Goal: Task Accomplishment & Management: Use online tool/utility

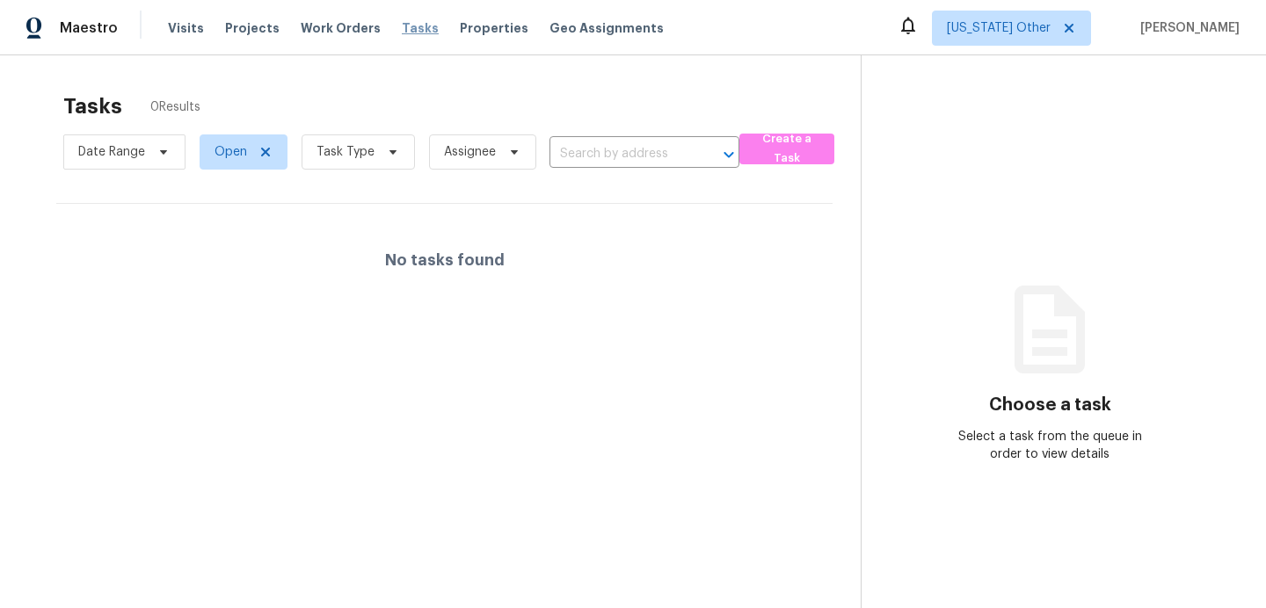
click at [404, 32] on span "Tasks" at bounding box center [420, 28] width 37 height 12
click at [1022, 32] on span "Alabama Other" at bounding box center [999, 28] width 104 height 18
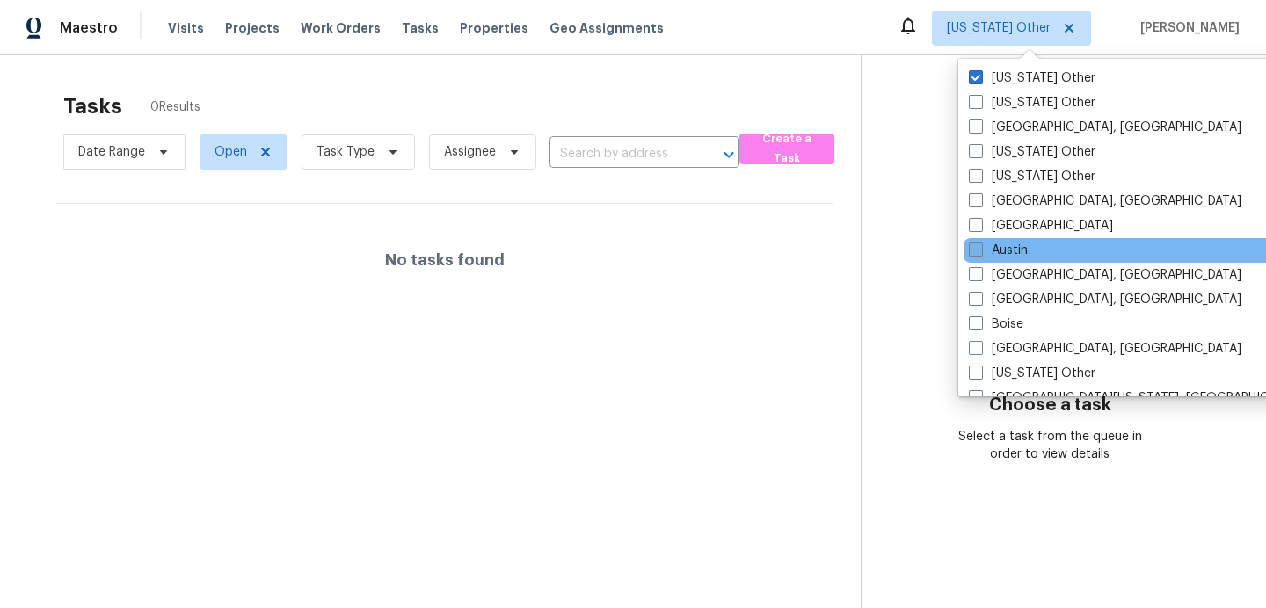
click at [1014, 254] on label "Austin" at bounding box center [998, 251] width 59 height 18
click at [980, 253] on input "Austin" at bounding box center [974, 247] width 11 height 11
checkbox input "true"
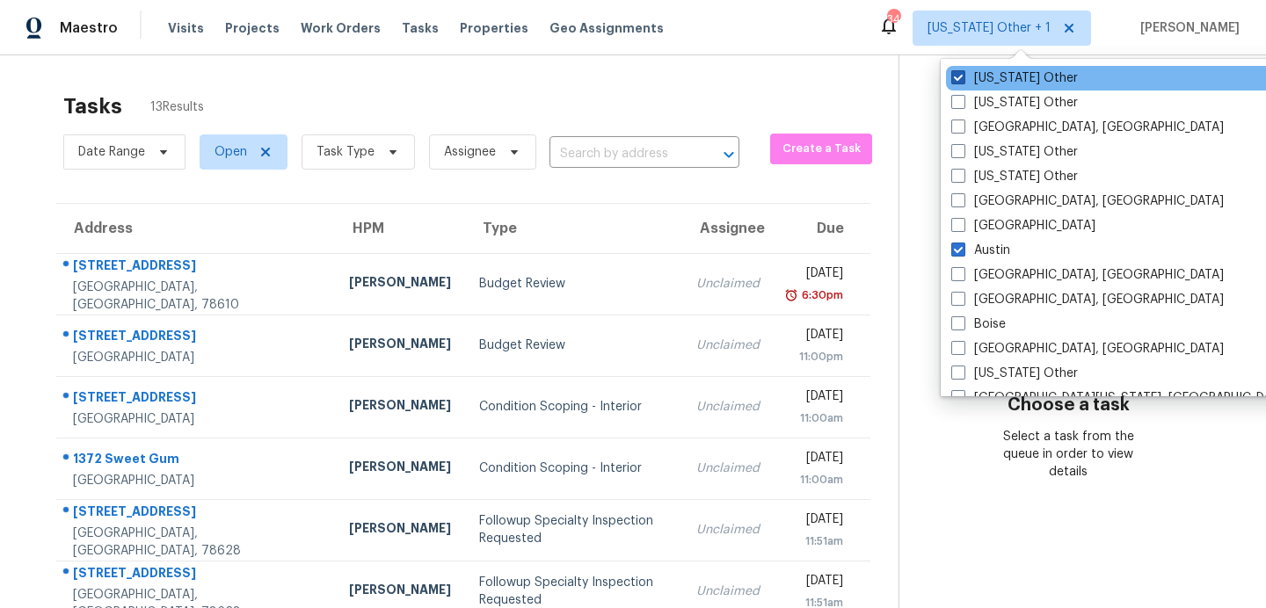
click at [1010, 83] on label "Alabama Other" at bounding box center [1014, 78] width 127 height 18
click at [963, 81] on input "Alabama Other" at bounding box center [956, 74] width 11 height 11
checkbox input "false"
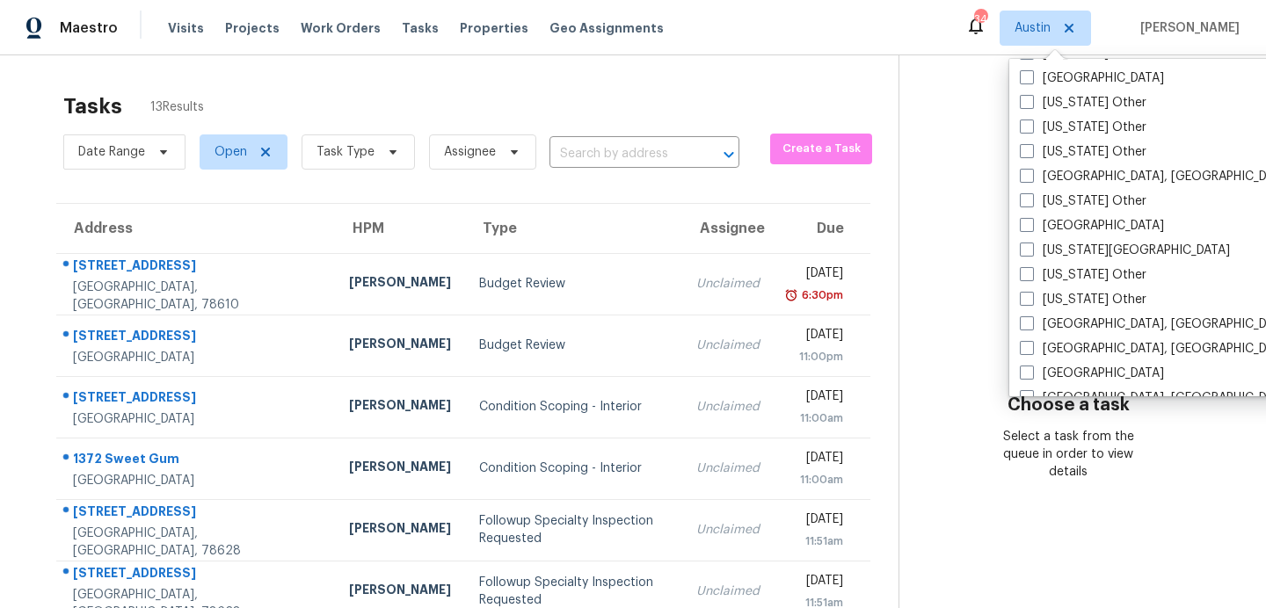
scroll to position [1024, 0]
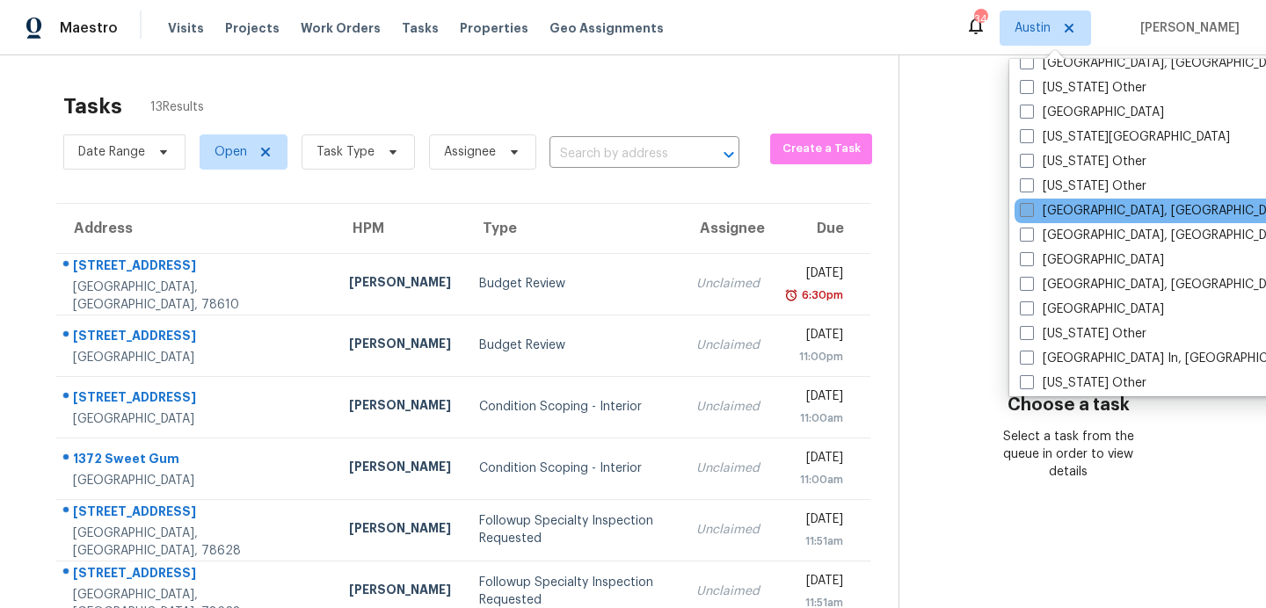
click at [1069, 202] on label "Killeen, TX" at bounding box center [1156, 211] width 273 height 18
click at [1031, 202] on input "Killeen, TX" at bounding box center [1025, 207] width 11 height 11
checkbox input "true"
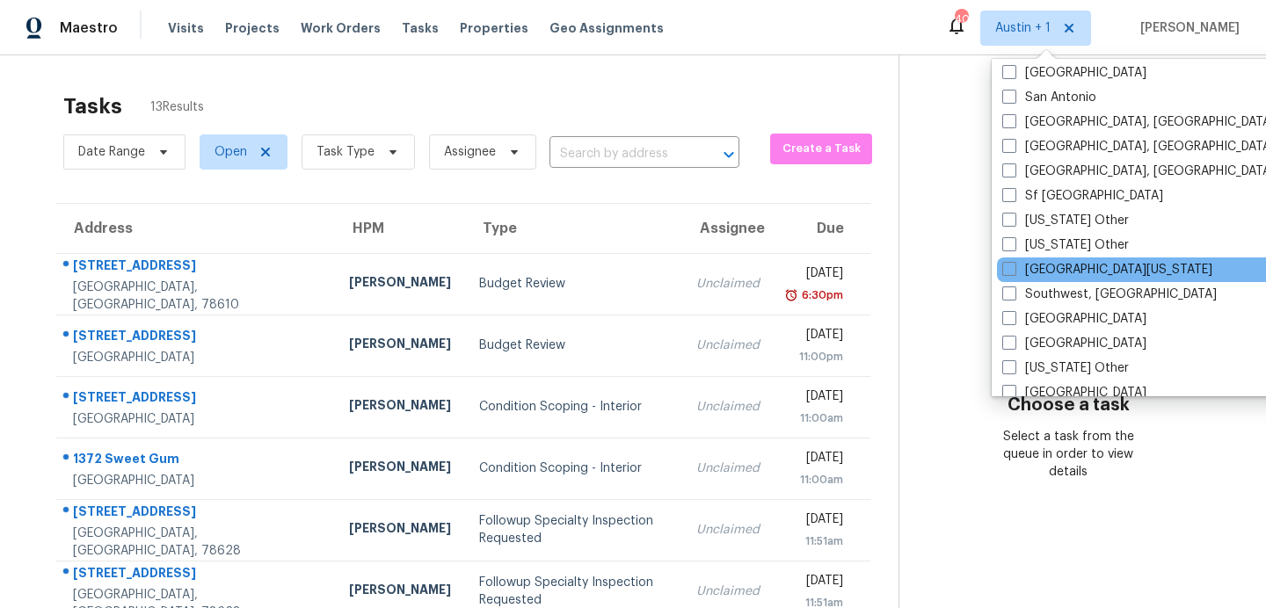
scroll to position [2342, 0]
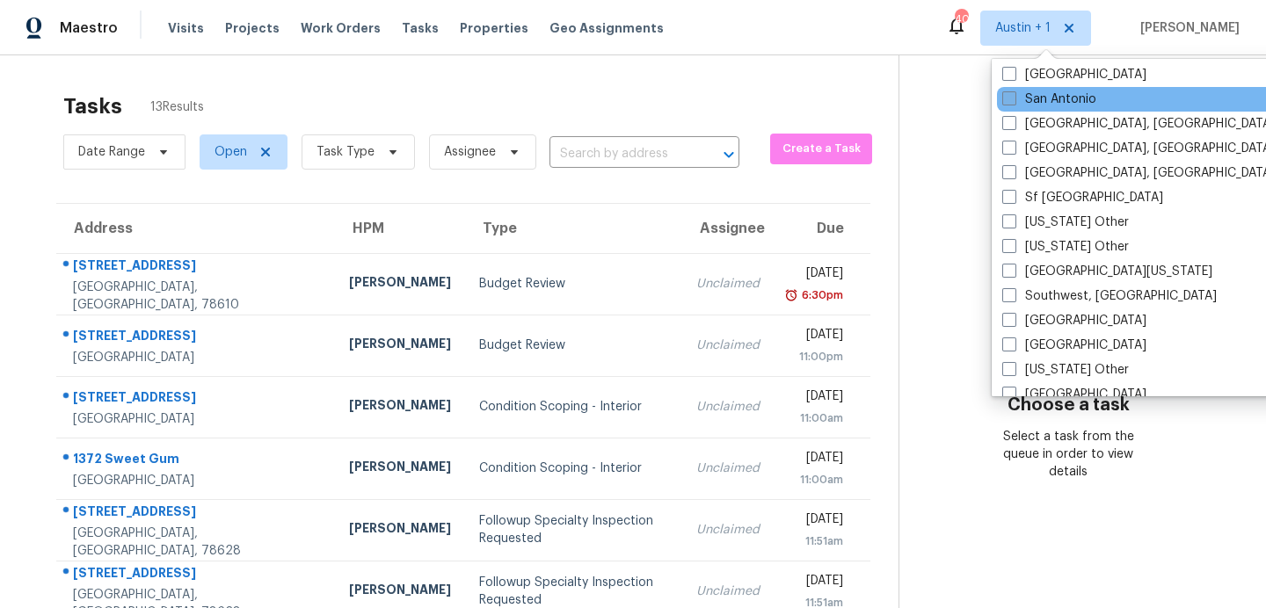
click at [1047, 99] on label "San Antonio" at bounding box center [1049, 100] width 94 height 18
click at [1014, 99] on input "San Antonio" at bounding box center [1007, 96] width 11 height 11
checkbox input "true"
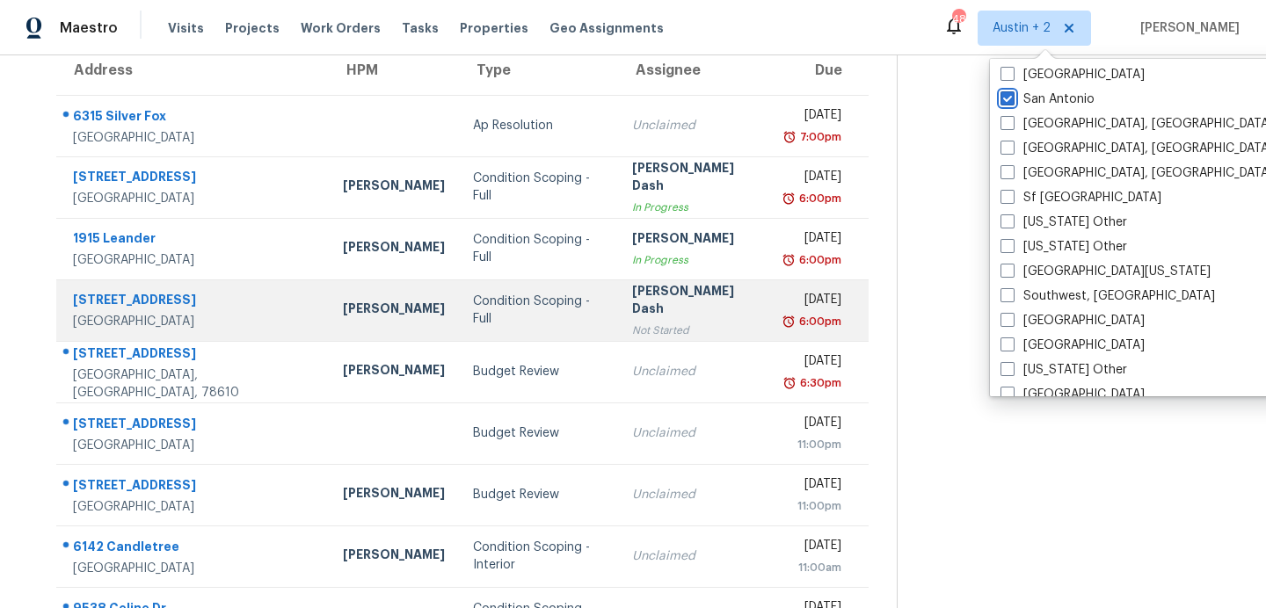
scroll to position [161, 0]
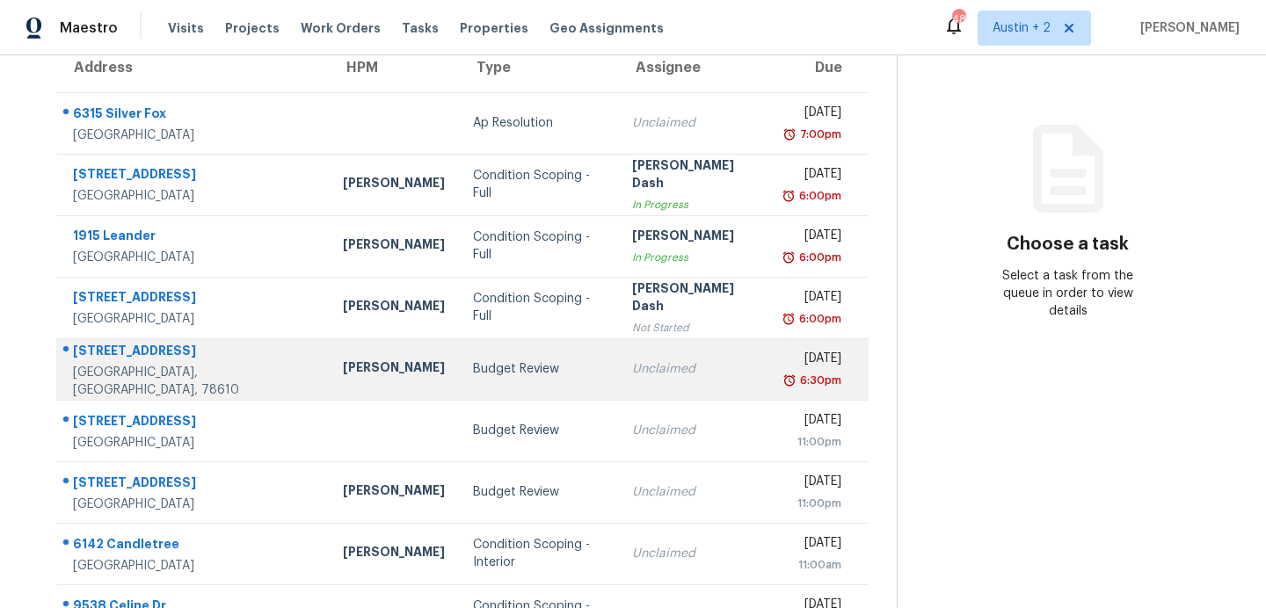
click at [473, 360] on div "Budget Review" at bounding box center [538, 369] width 131 height 18
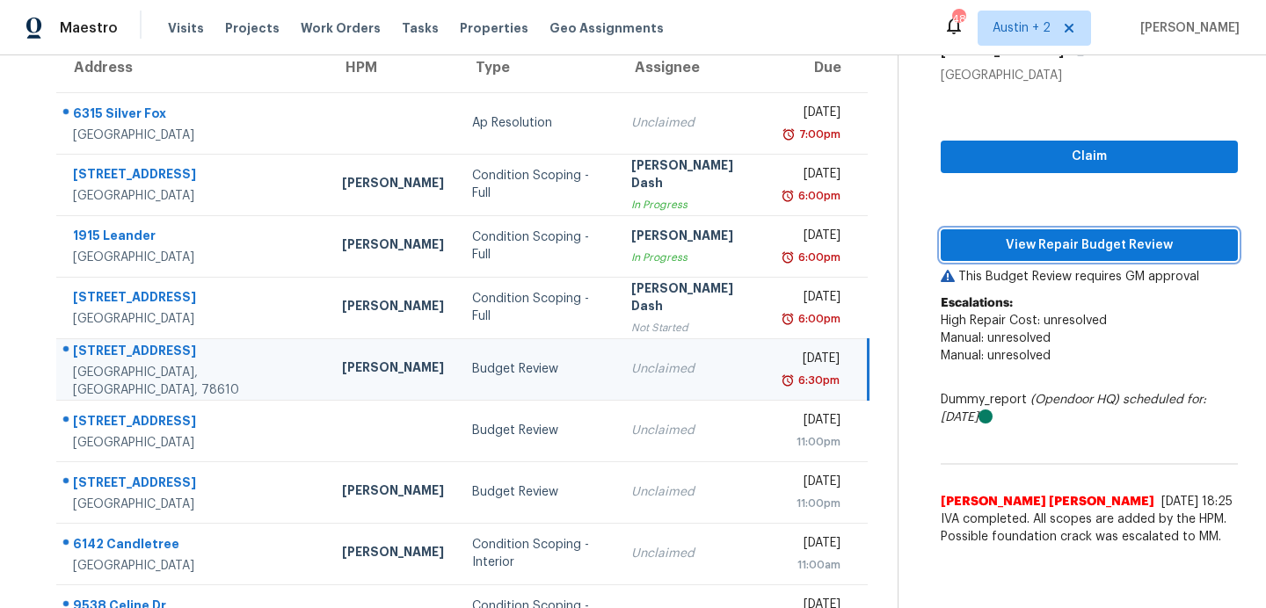
click at [1003, 244] on span "View Repair Budget Review" at bounding box center [1089, 246] width 269 height 22
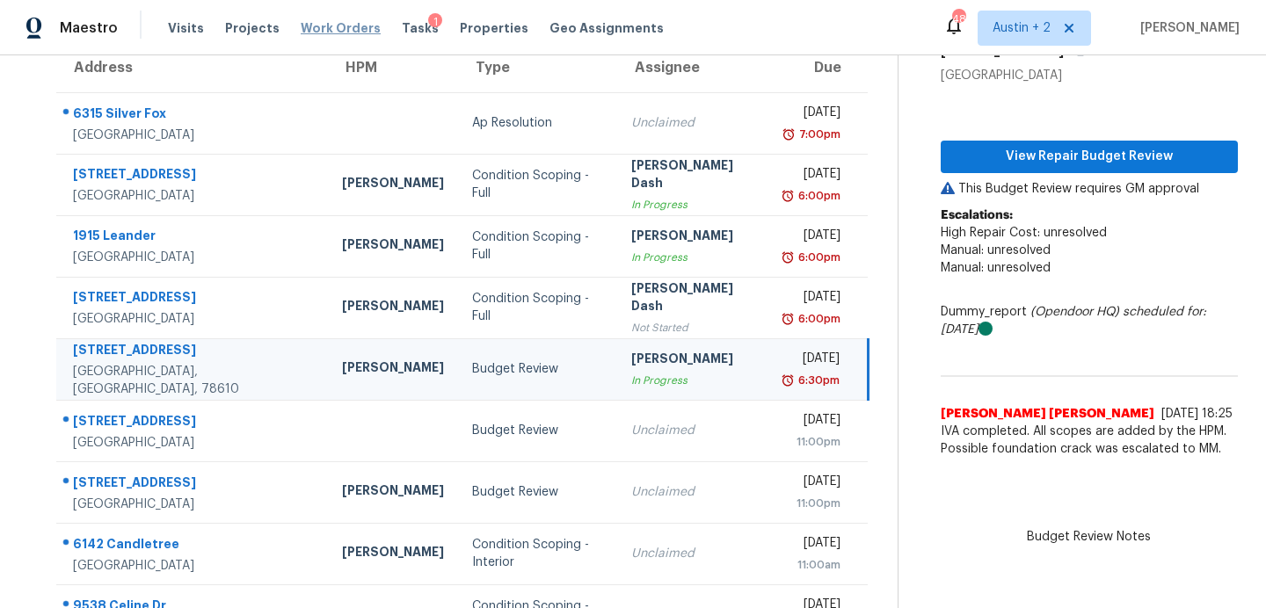
click at [302, 25] on span "Work Orders" at bounding box center [341, 28] width 80 height 18
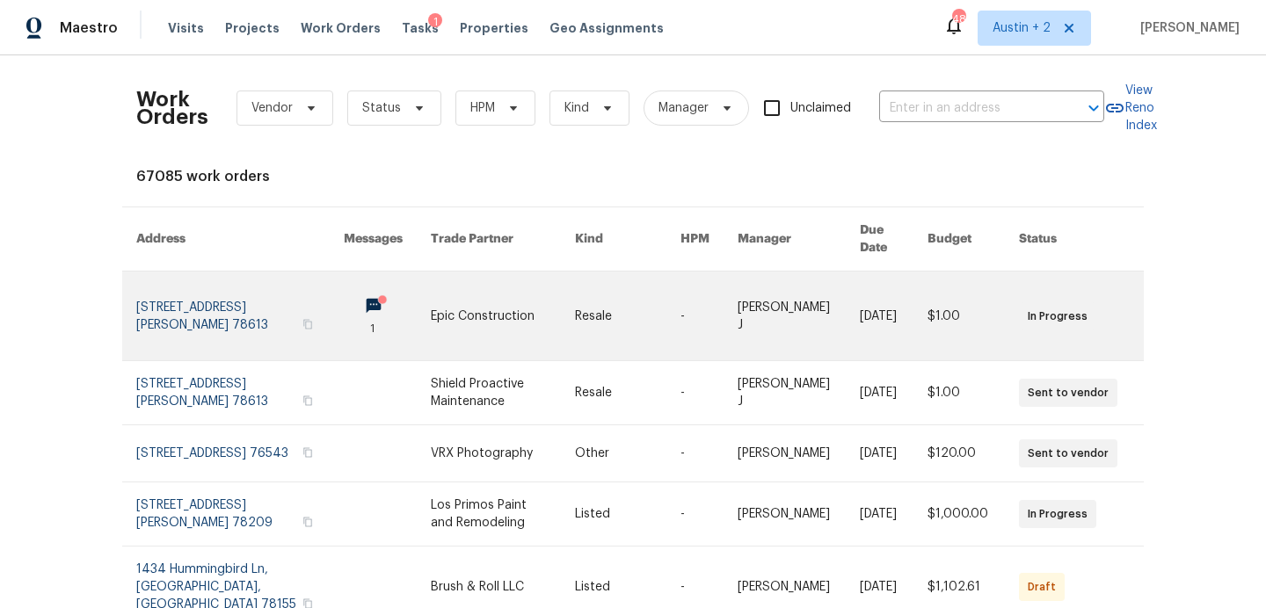
click at [503, 306] on link at bounding box center [503, 316] width 144 height 89
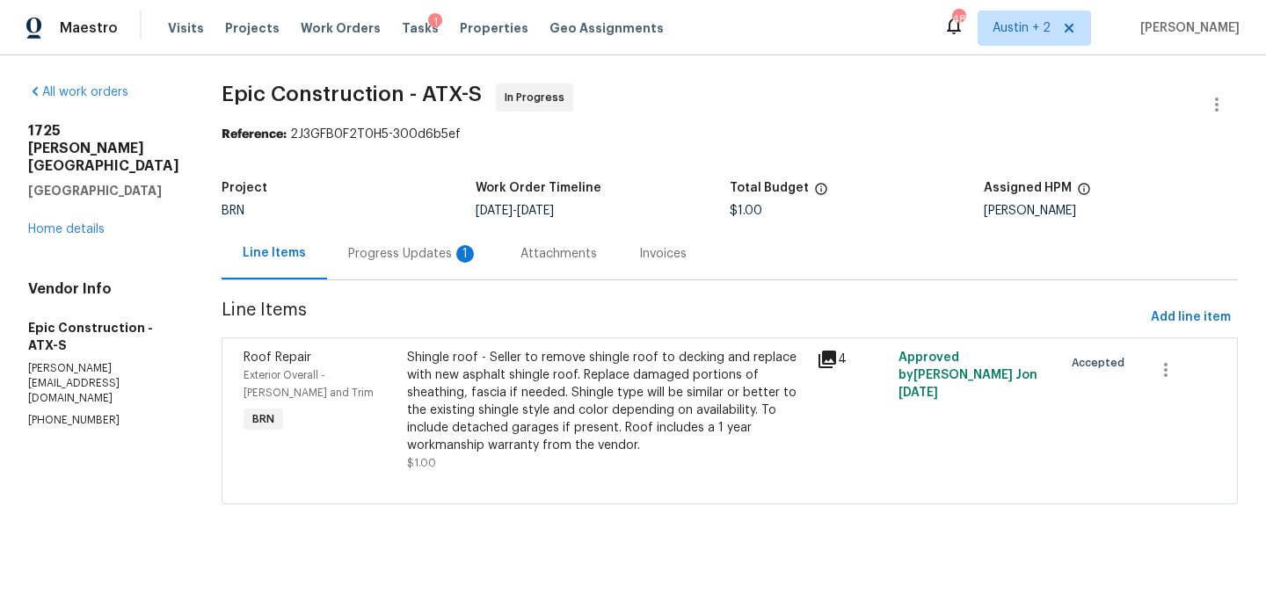
click at [90, 236] on div "1725 Nelson Ranch Loop Cedar Park, TX 78613 Home details" at bounding box center [103, 180] width 151 height 116
click at [82, 229] on link "Home details" at bounding box center [66, 229] width 76 height 12
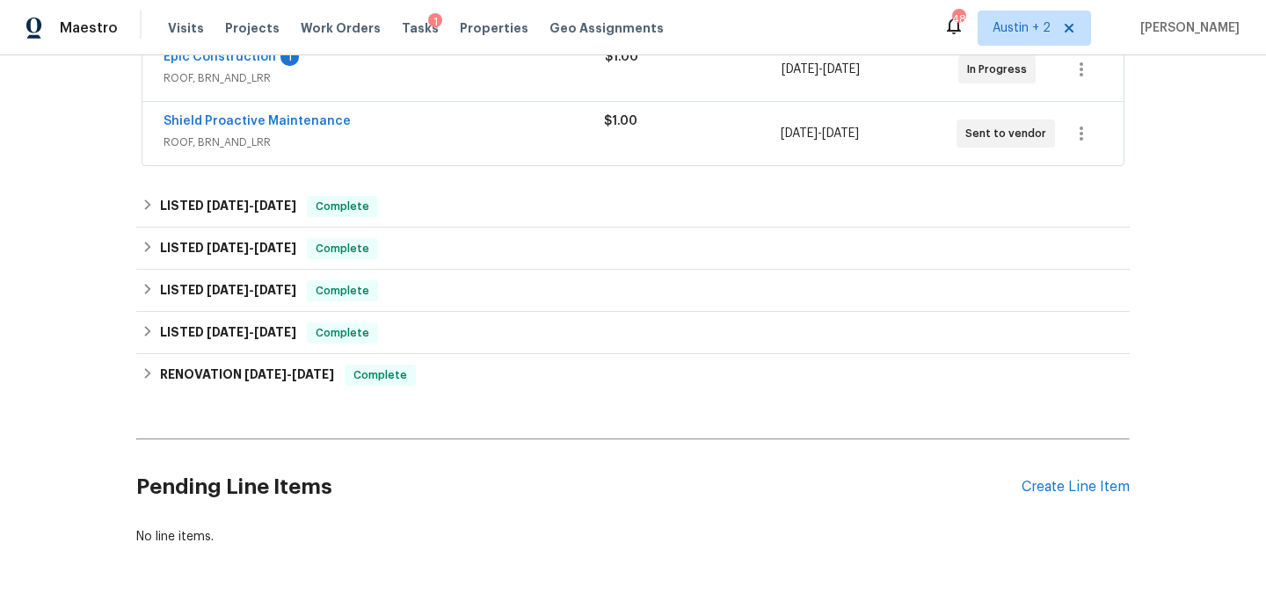
scroll to position [357, 0]
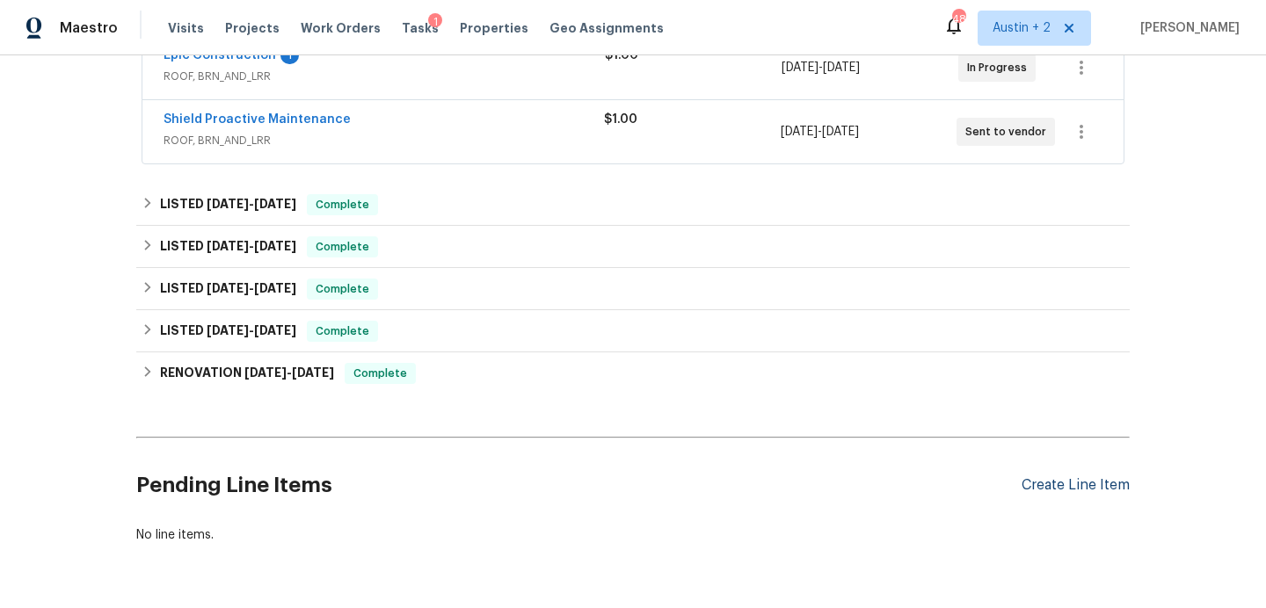
click at [1090, 492] on div "Create Line Item" at bounding box center [1076, 485] width 108 height 17
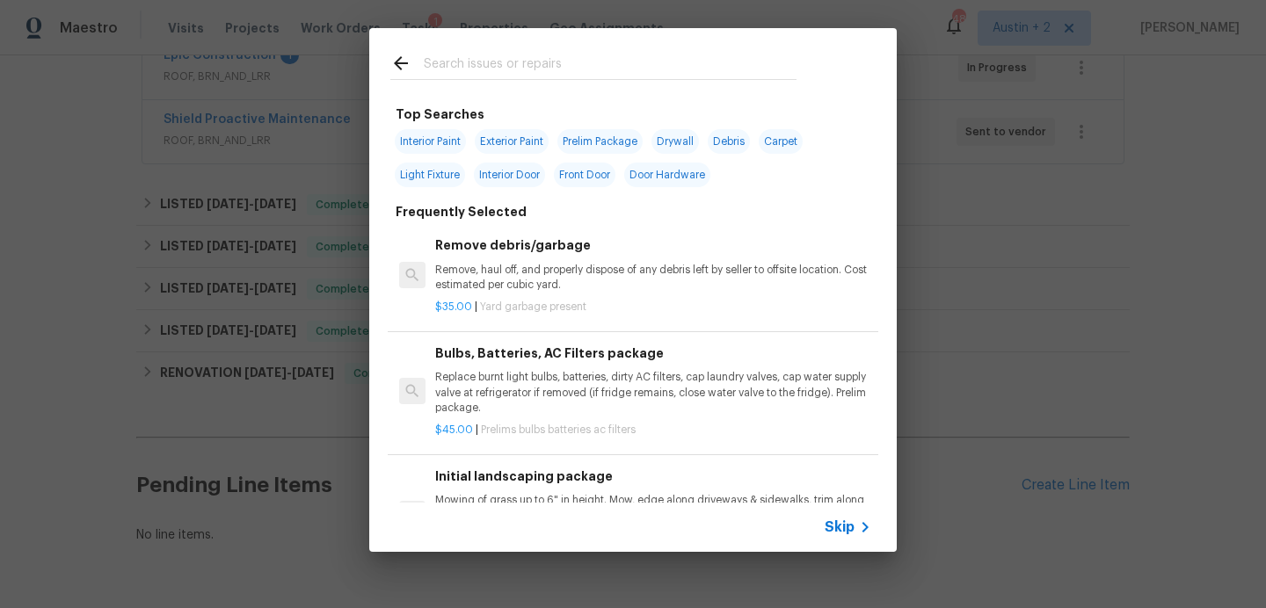
click at [577, 64] on input "text" at bounding box center [610, 66] width 373 height 26
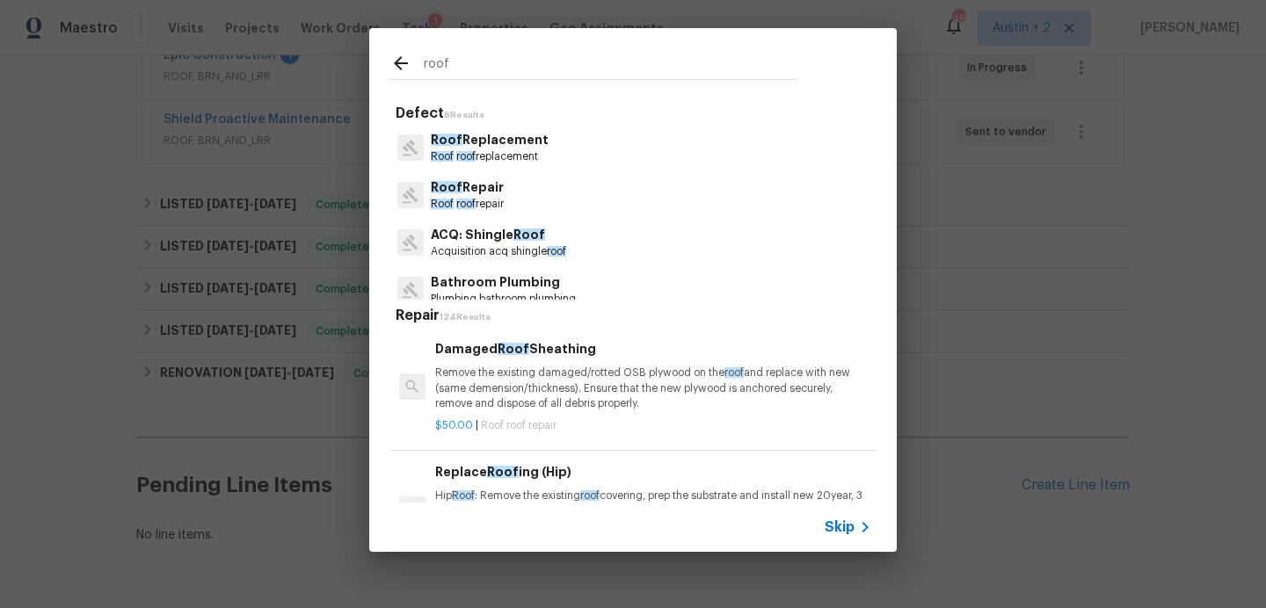
type input "roof"
click at [489, 147] on p "Roof Replacement" at bounding box center [490, 140] width 118 height 18
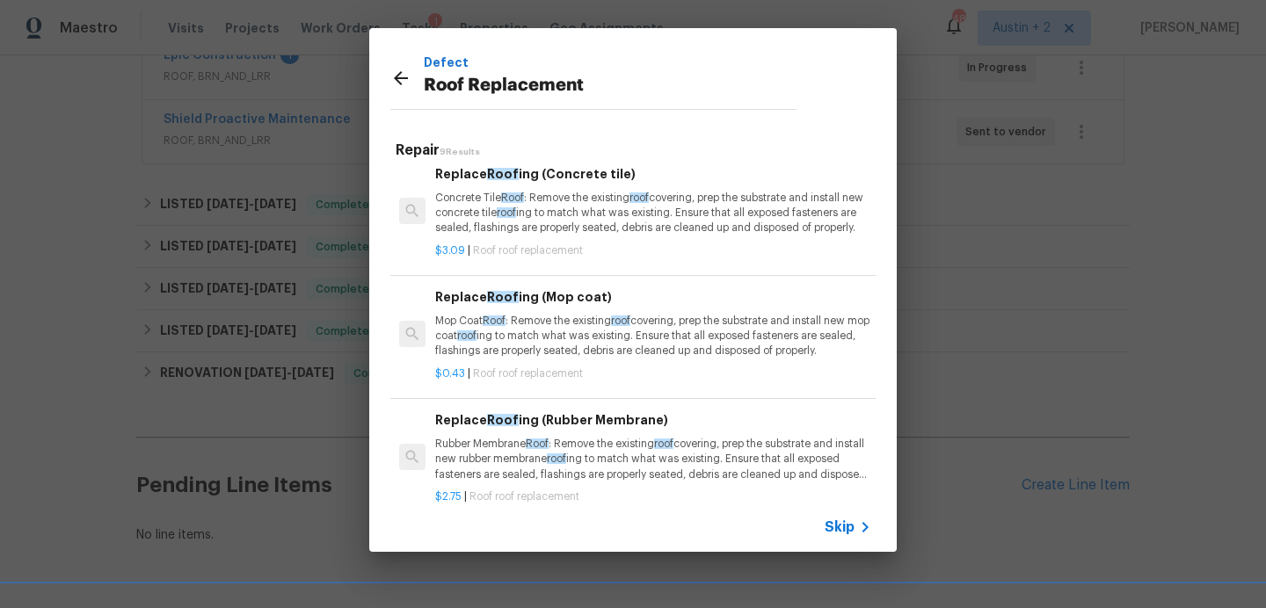
scroll to position [0, 0]
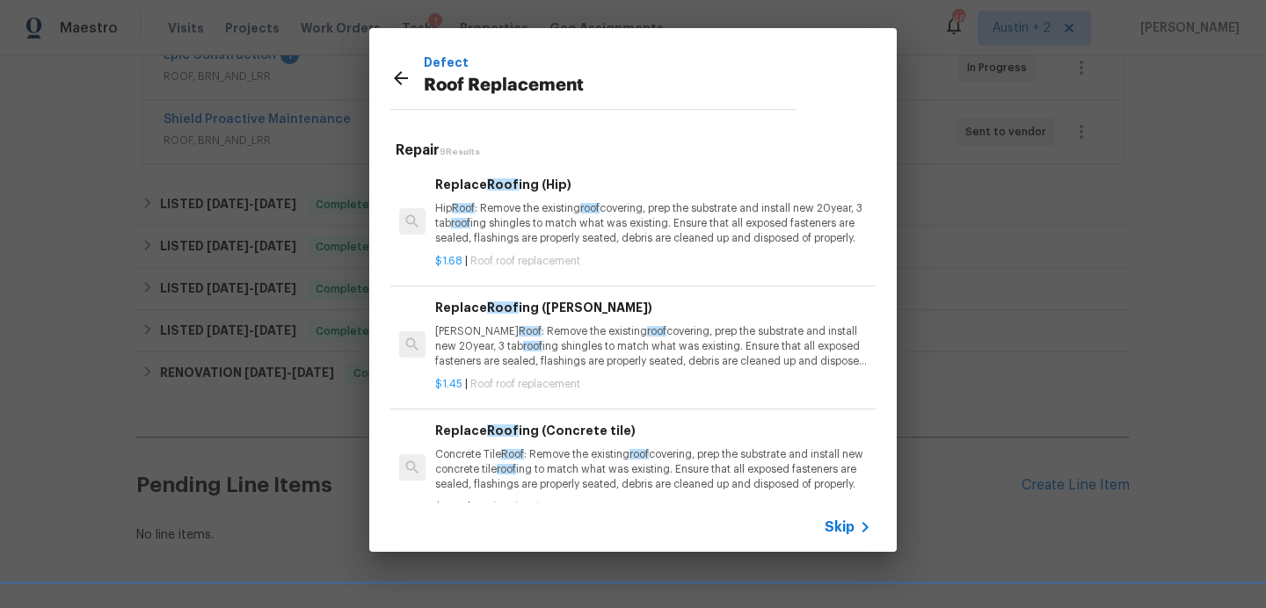
click at [400, 85] on icon at bounding box center [400, 78] width 21 height 21
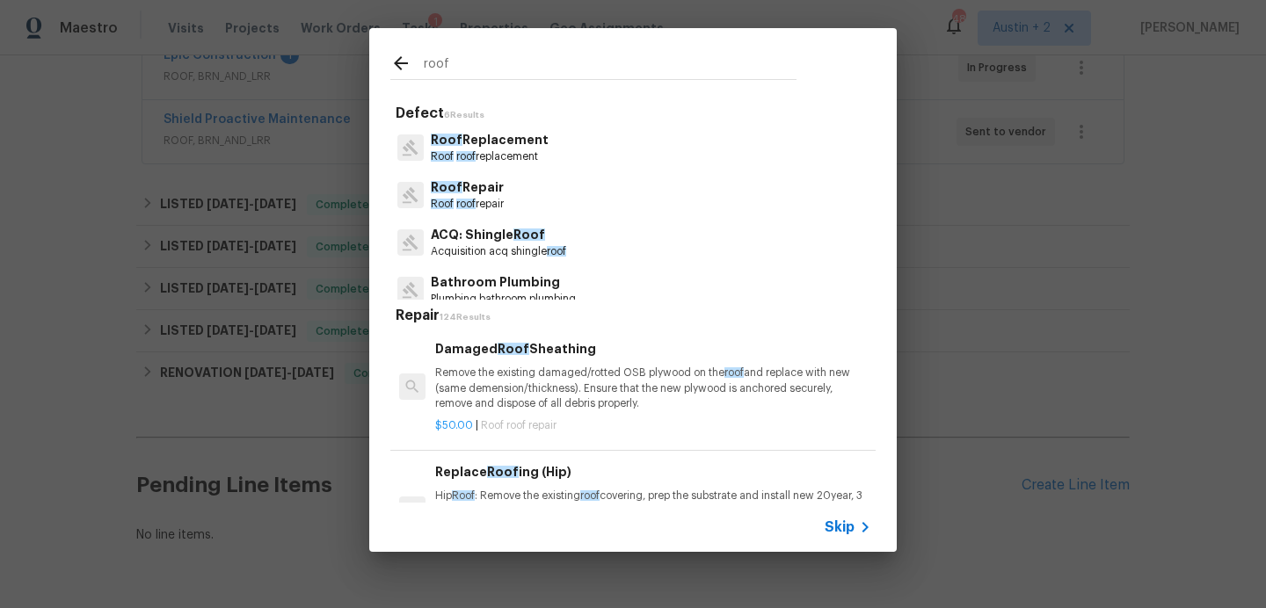
drag, startPoint x: 494, startPoint y: 65, endPoint x: 340, endPoint y: 55, distance: 154.2
click at [343, 57] on div "roof Defect 6 Results Roof Replacement Roof roof replacement Roof Repair Roof r…" at bounding box center [633, 290] width 1266 height 580
click at [520, 249] on p "Acquisition acq shingle roof" at bounding box center [498, 251] width 135 height 15
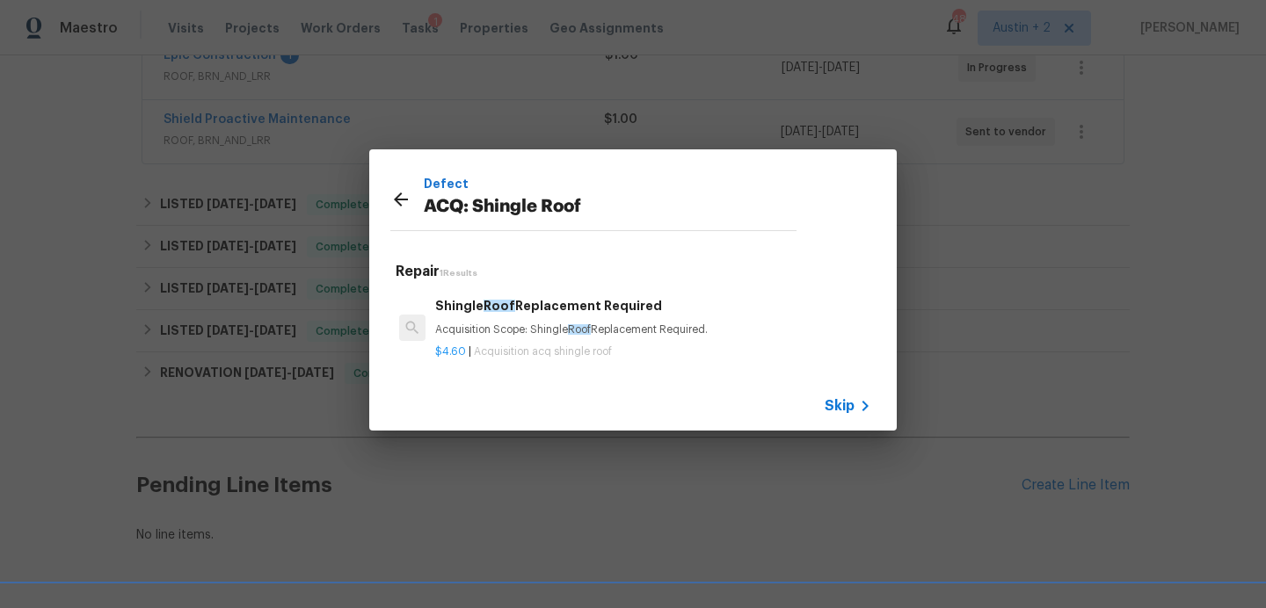
drag, startPoint x: 724, startPoint y: 332, endPoint x: 436, endPoint y: 329, distance: 287.5
click at [436, 329] on p "Acquisition Scope: Shingle Roof Replacement Required." at bounding box center [653, 330] width 436 height 15
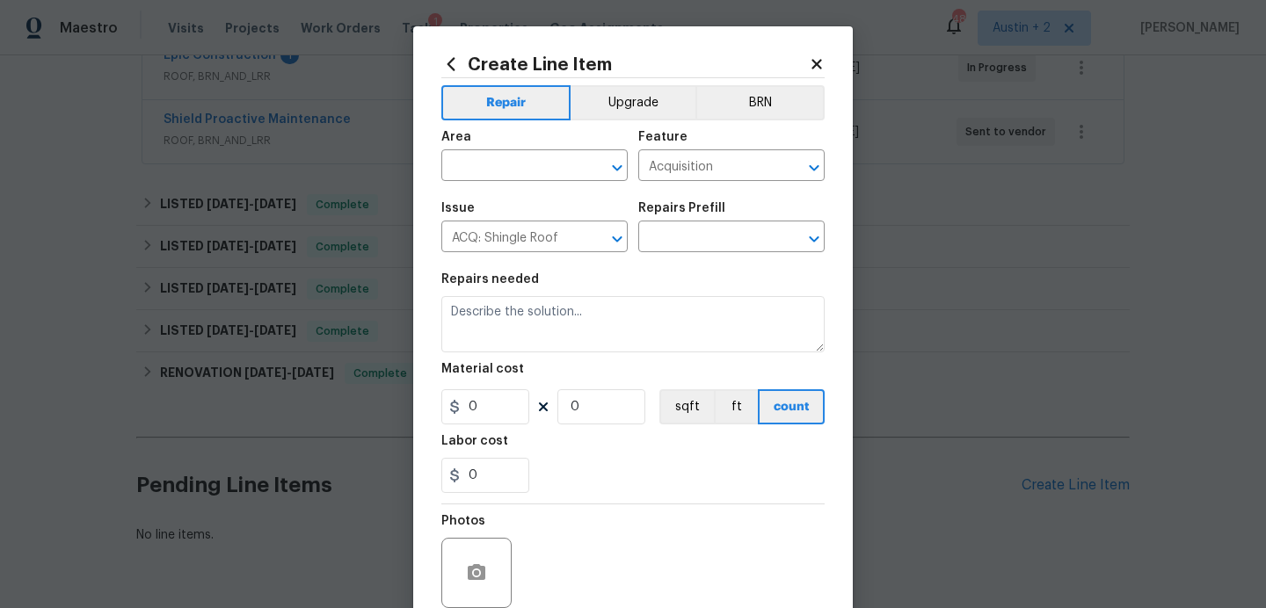
type input "Shingle Roof Replacement Required $4.60"
type textarea "Acquisition Scope: Shingle Roof Replacement Required."
type input "4.6"
type input "1"
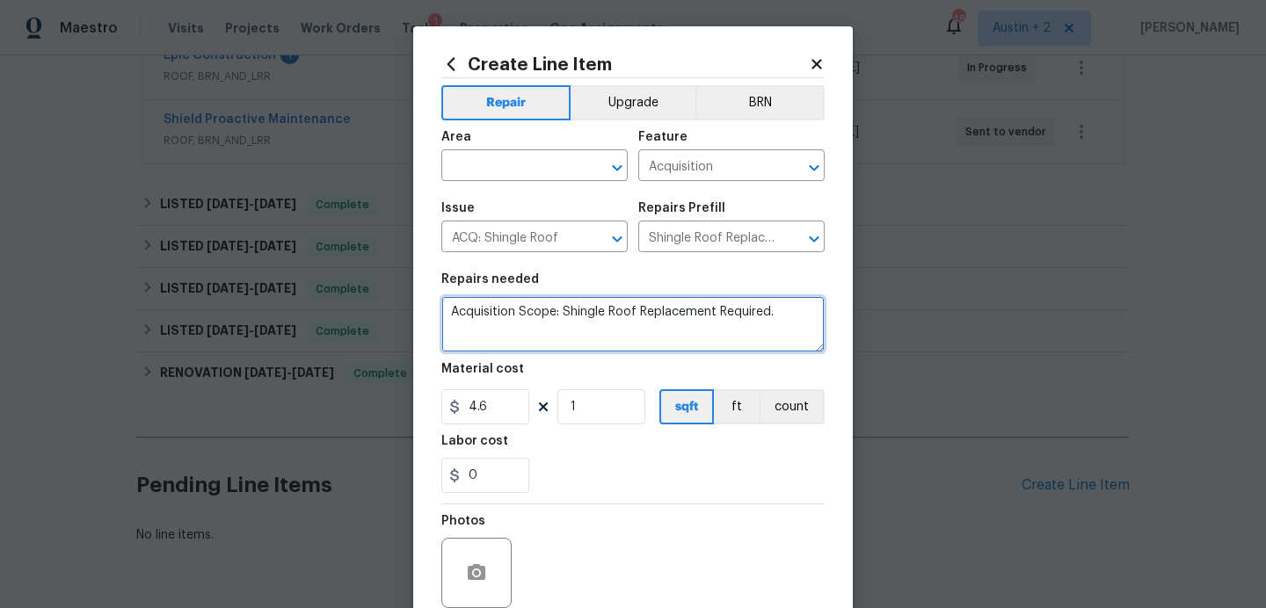
drag, startPoint x: 794, startPoint y: 314, endPoint x: 316, endPoint y: 309, distance: 478.3
click at [318, 310] on div "Create Line Item Repair Upgrade BRN Area ​ Feature Acquisition ​ Issue ACQ: Shi…" at bounding box center [633, 304] width 1266 height 608
click at [814, 60] on icon at bounding box center [816, 64] width 10 height 10
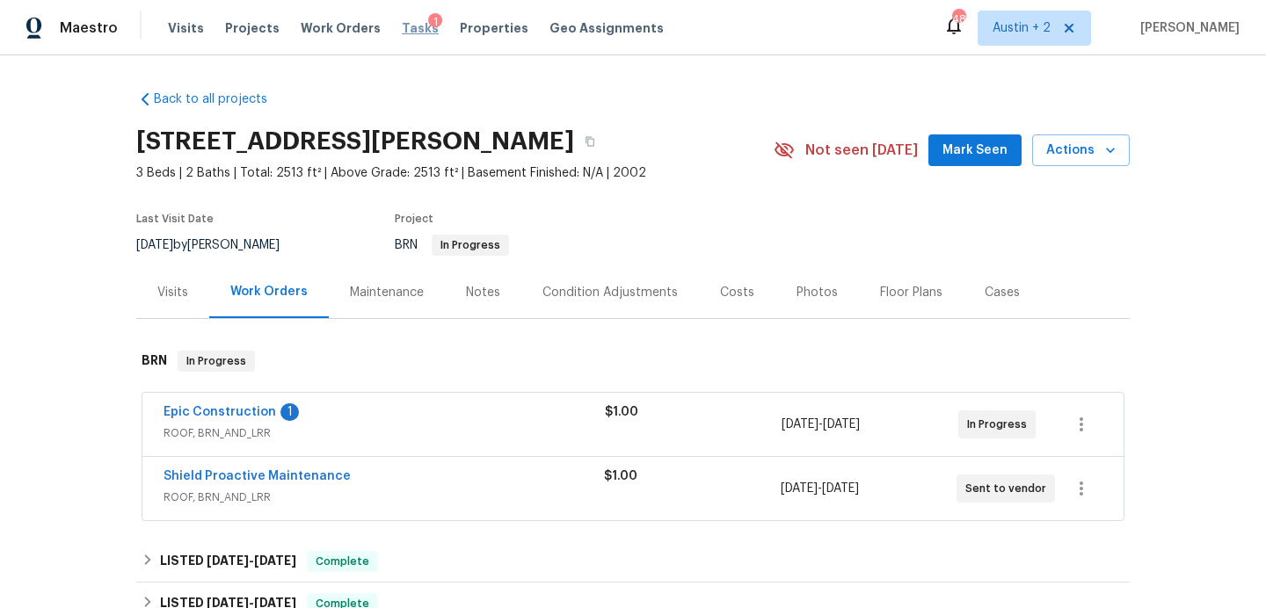
click at [409, 28] on span "Tasks" at bounding box center [420, 28] width 37 height 12
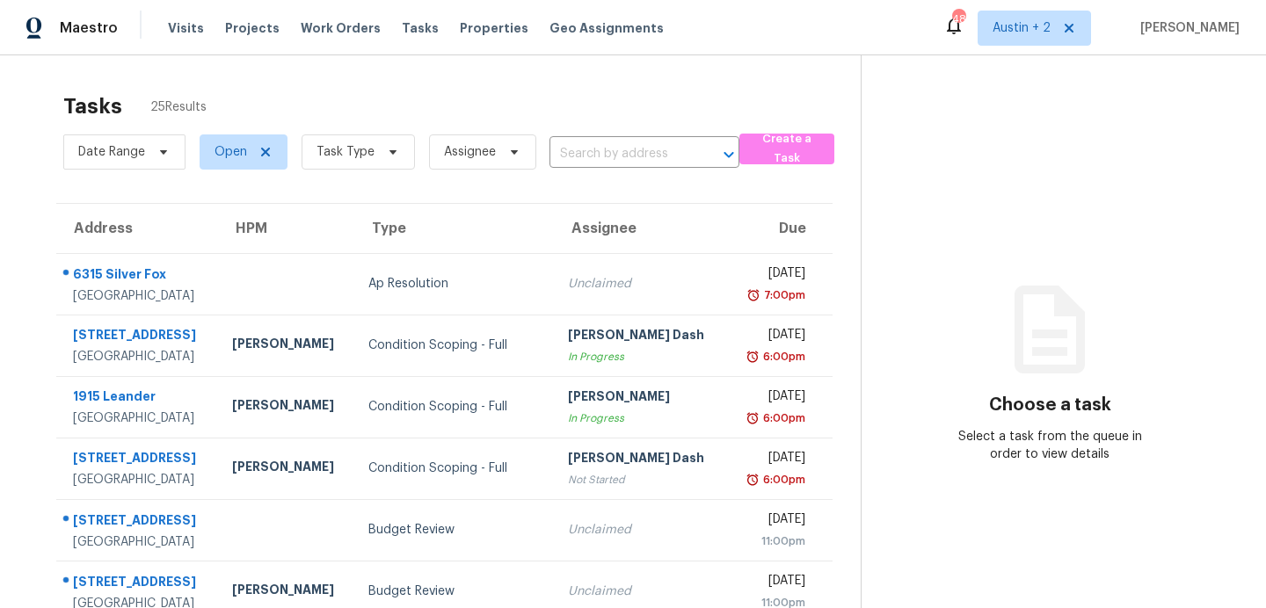
click at [402, 35] on div "Tasks" at bounding box center [420, 28] width 37 height 18
click at [402, 32] on span "Tasks" at bounding box center [420, 28] width 37 height 12
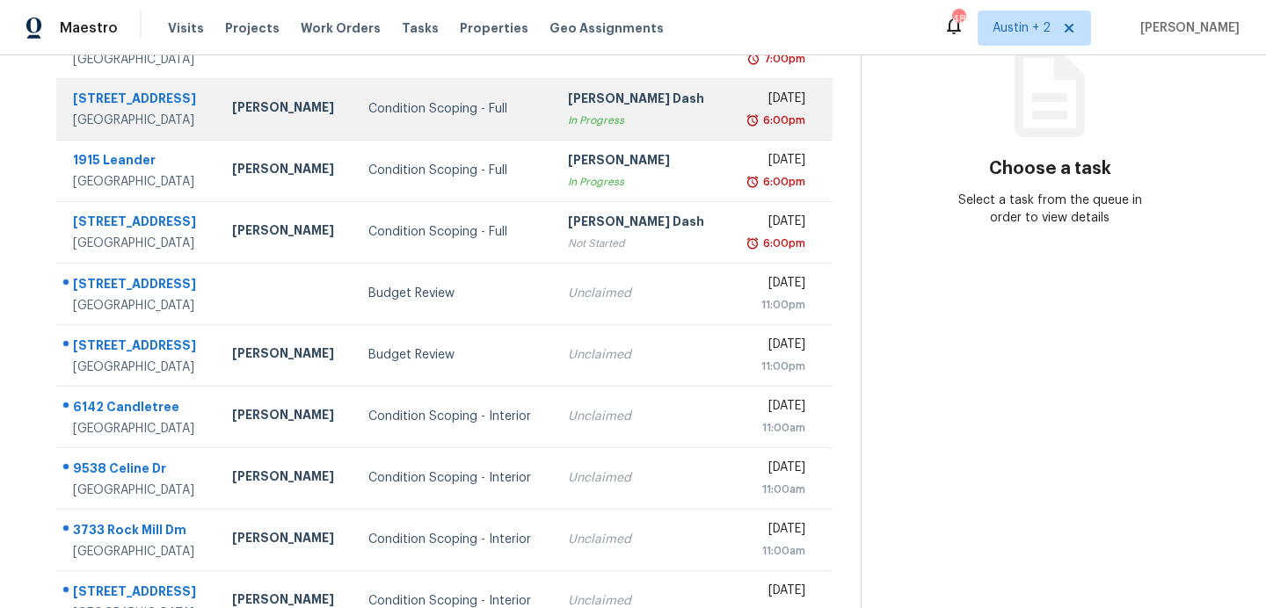
scroll to position [239, 0]
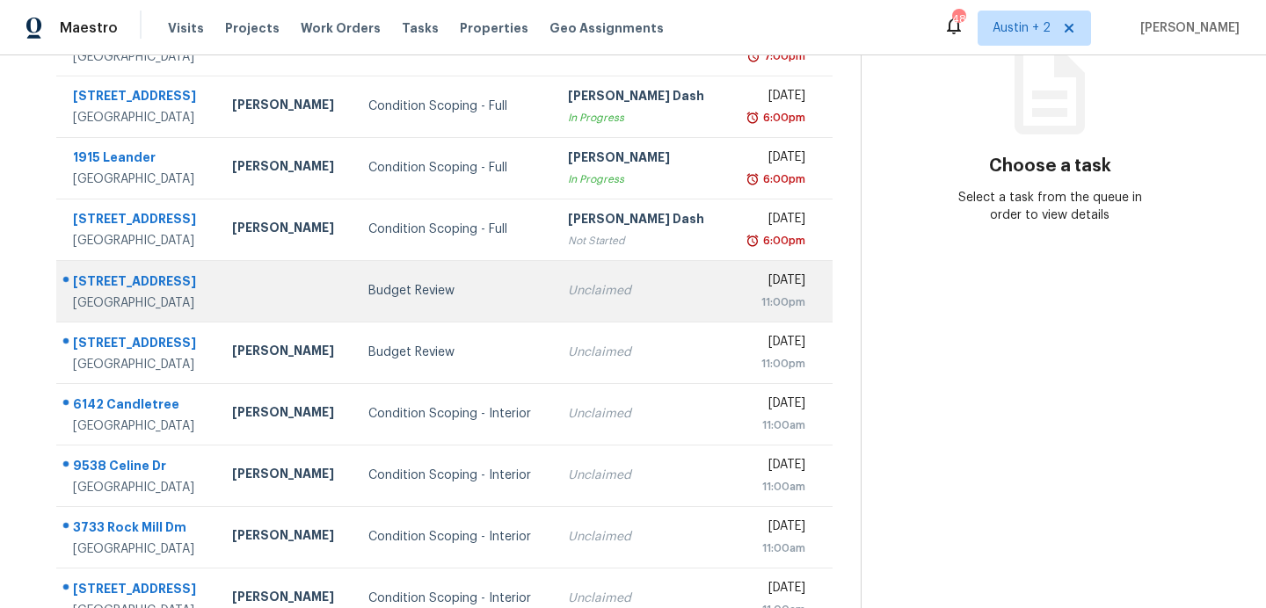
click at [452, 292] on div "Budget Review" at bounding box center [454, 291] width 172 height 18
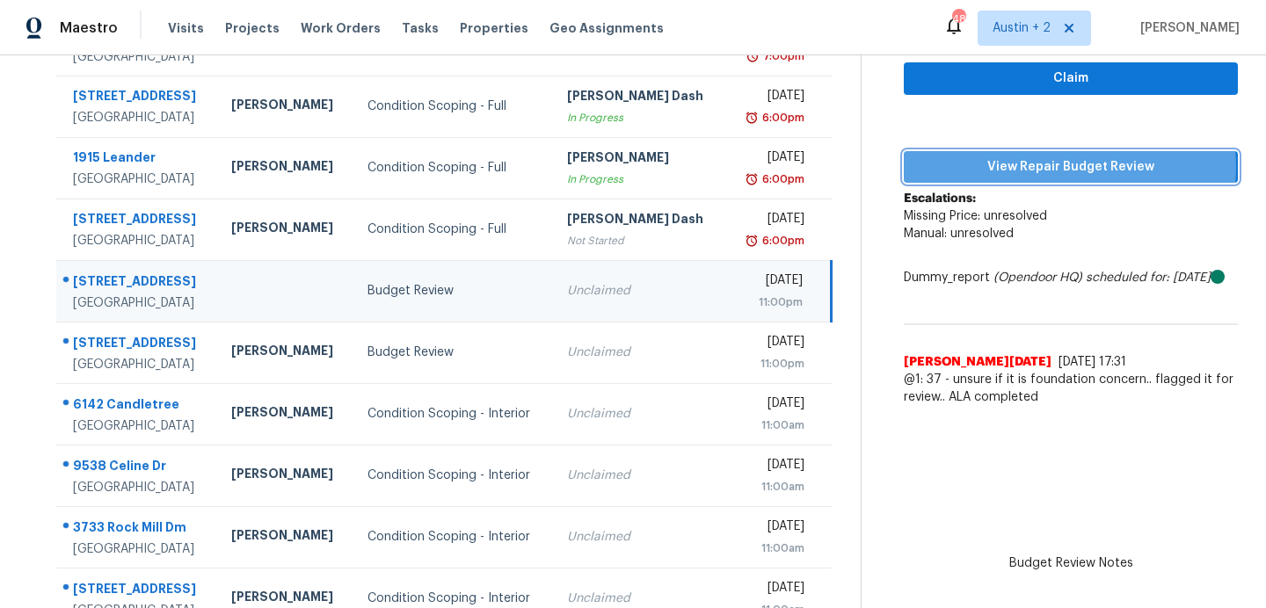
click at [1049, 167] on span "View Repair Budget Review" at bounding box center [1071, 167] width 306 height 22
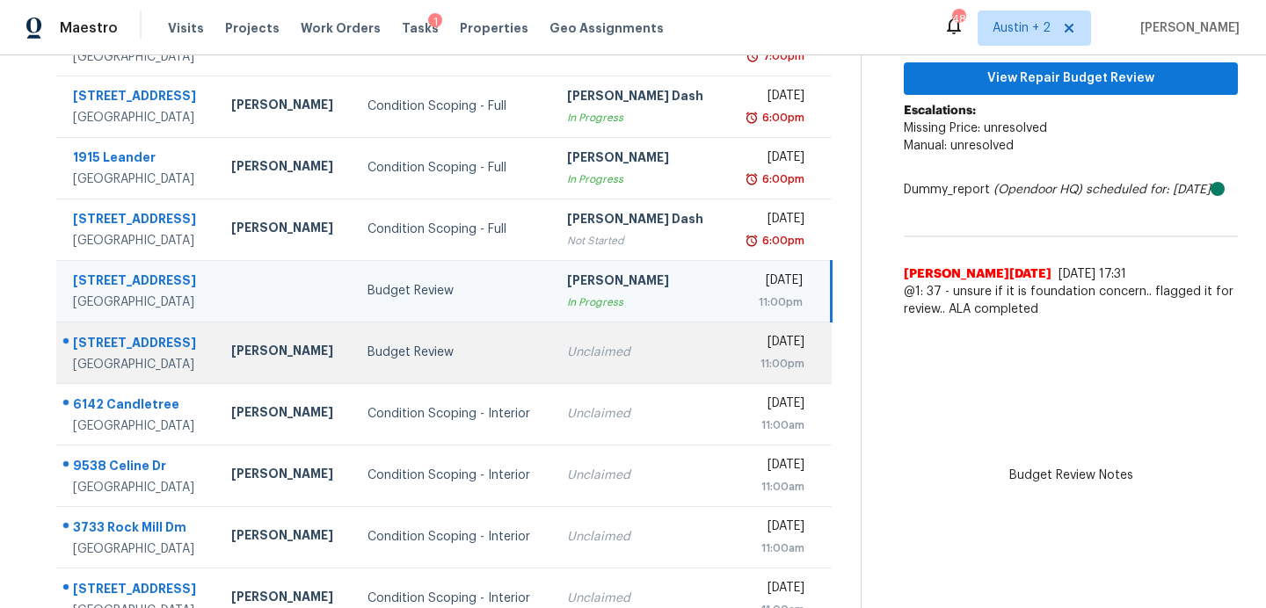
click at [644, 347] on div "Unclaimed" at bounding box center [639, 353] width 144 height 18
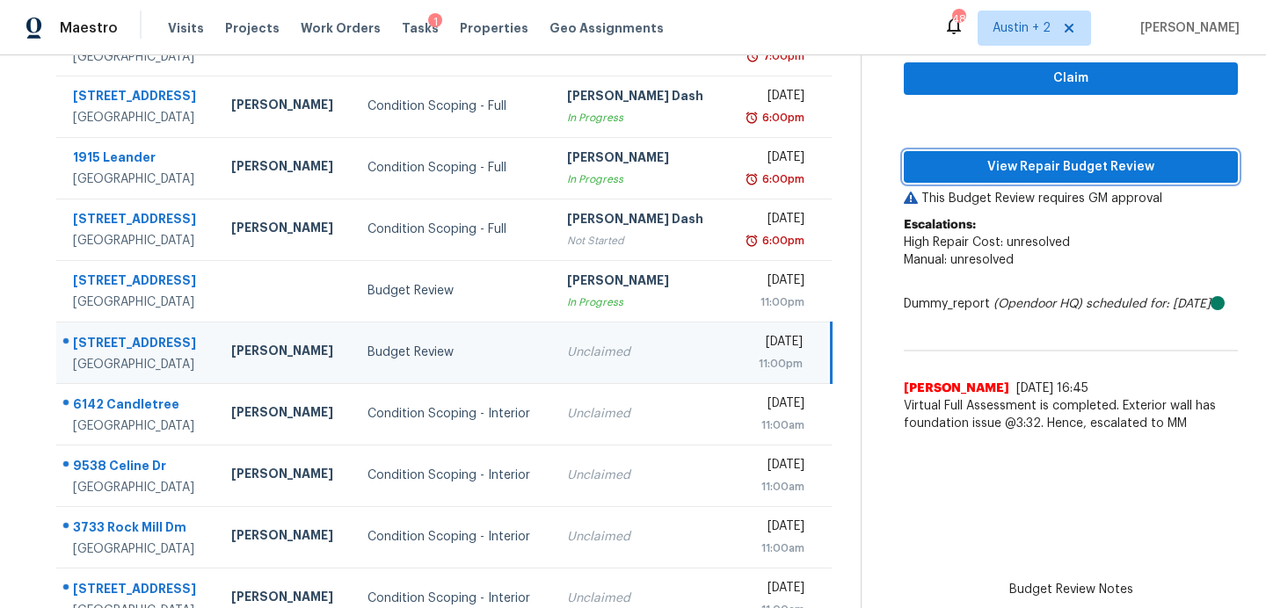
click at [965, 157] on span "View Repair Budget Review" at bounding box center [1071, 167] width 306 height 22
